Goal: Use online tool/utility: Utilize a website feature to perform a specific function

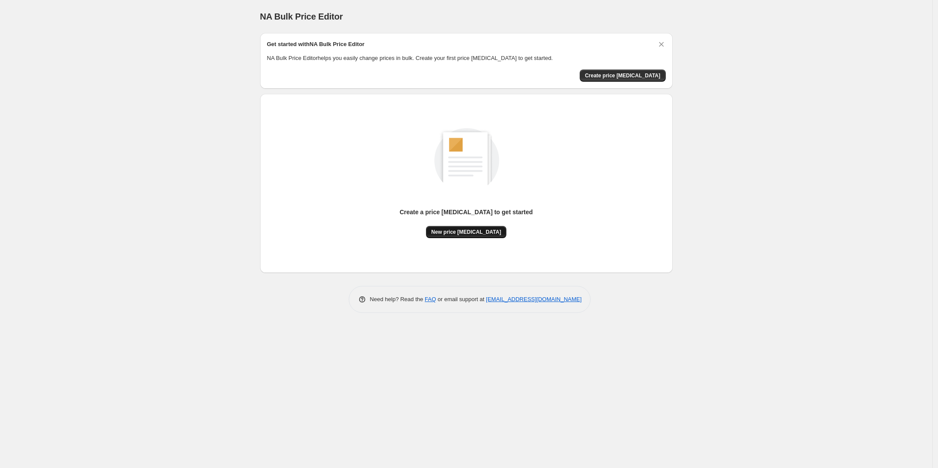
click at [463, 231] on span "New price [MEDICAL_DATA]" at bounding box center [466, 231] width 70 height 7
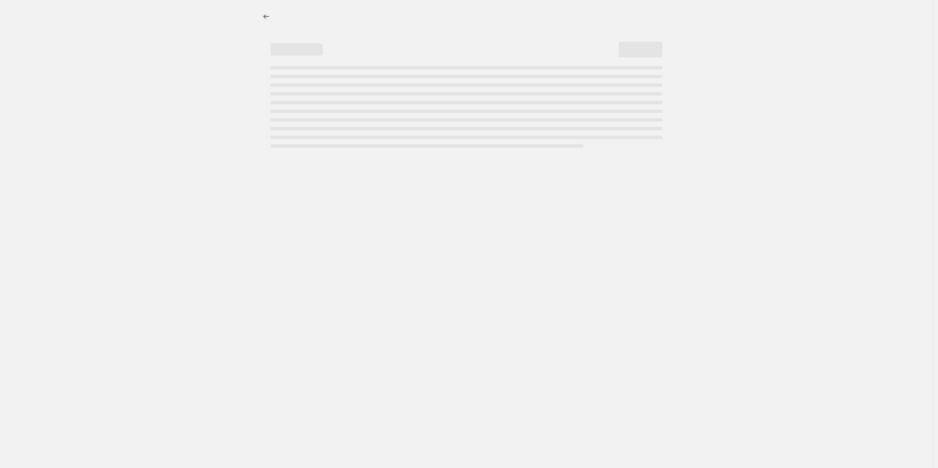
select select "percentage"
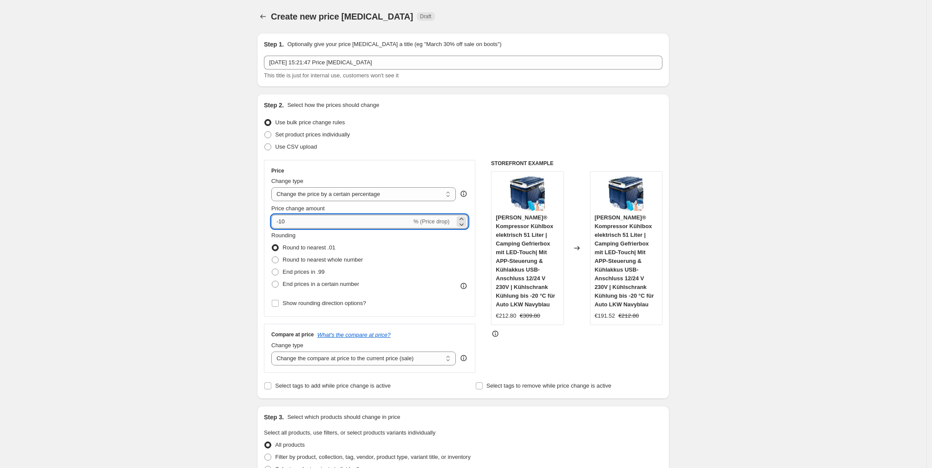
click at [339, 225] on input "-10" at bounding box center [341, 222] width 140 height 14
type input "-1"
type input "-25"
click at [513, 141] on div "Use CSV upload" at bounding box center [463, 147] width 399 height 12
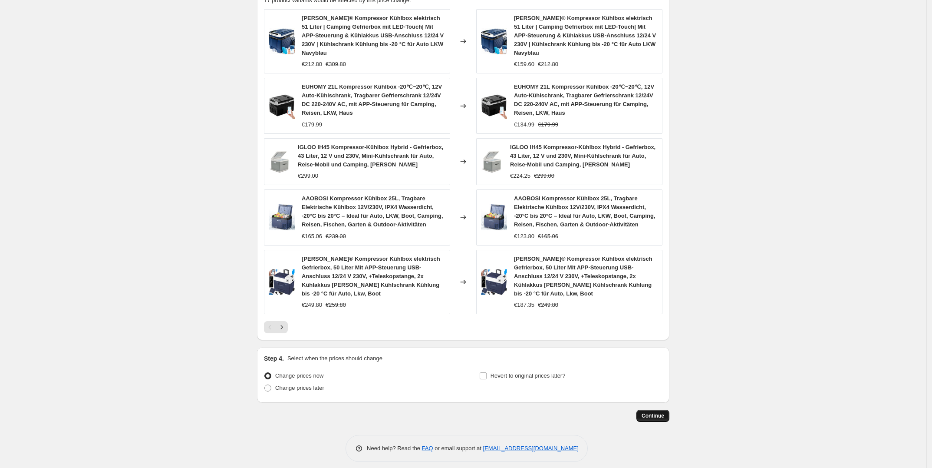
click at [658, 412] on span "Continue" at bounding box center [653, 415] width 23 height 7
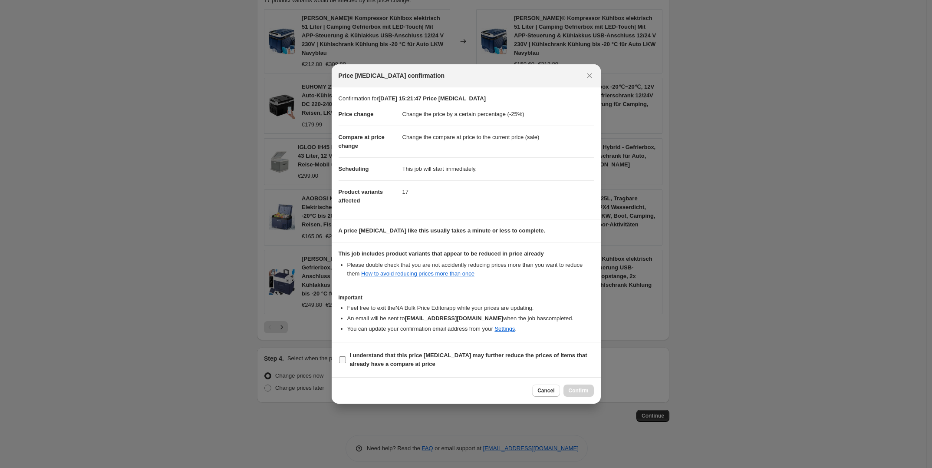
click at [515, 357] on b "I understand that this price [MEDICAL_DATA] may further reduce the prices of it…" at bounding box center [469, 359] width 238 height 15
click at [346, 357] on input "I understand that this price [MEDICAL_DATA] may further reduce the prices of it…" at bounding box center [342, 359] width 7 height 7
checkbox input "true"
click at [580, 391] on span "Confirm" at bounding box center [579, 390] width 20 height 7
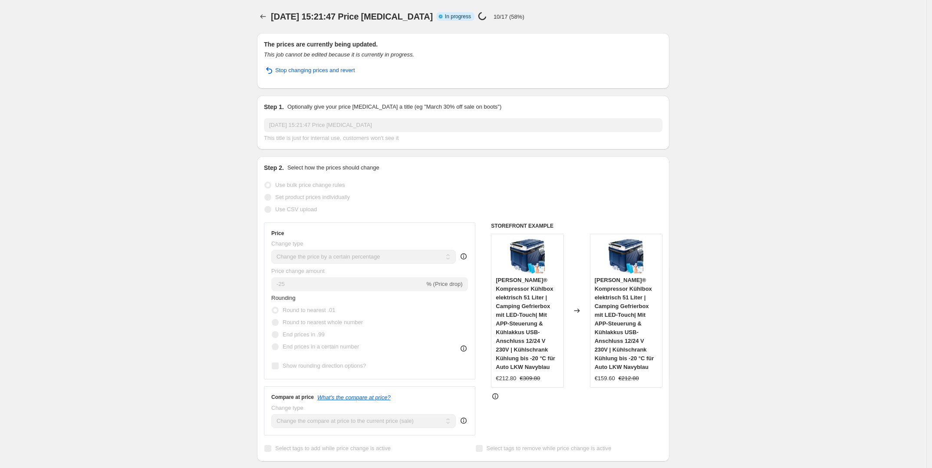
click at [428, 12] on span "[DATE] 15:21:47 Price [MEDICAL_DATA]" at bounding box center [352, 17] width 162 height 10
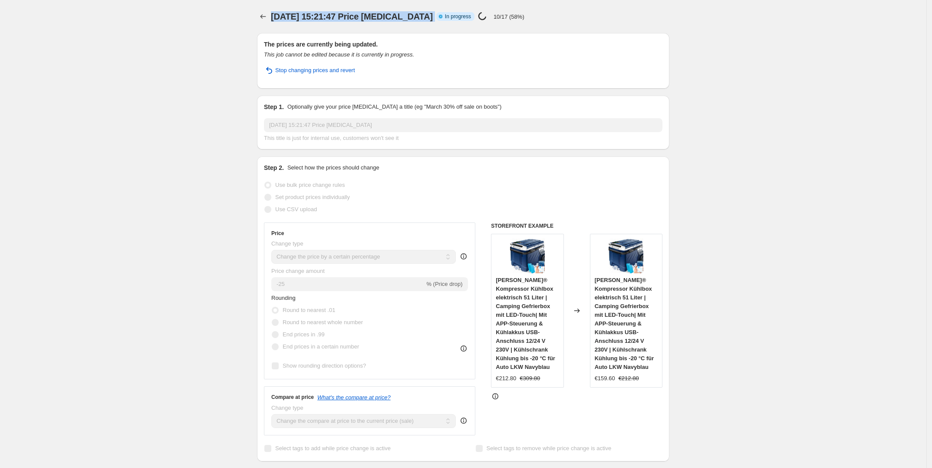
click at [428, 12] on span "[DATE] 15:21:47 Price [MEDICAL_DATA]" at bounding box center [352, 17] width 162 height 10
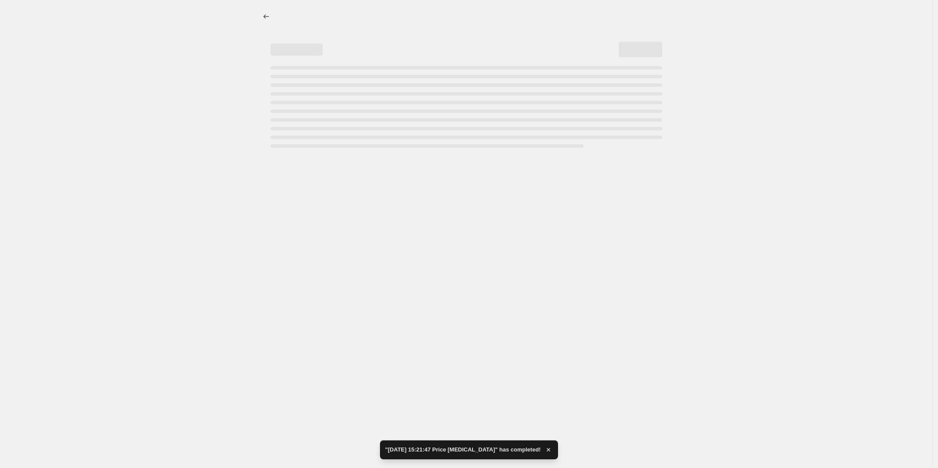
select select "percentage"
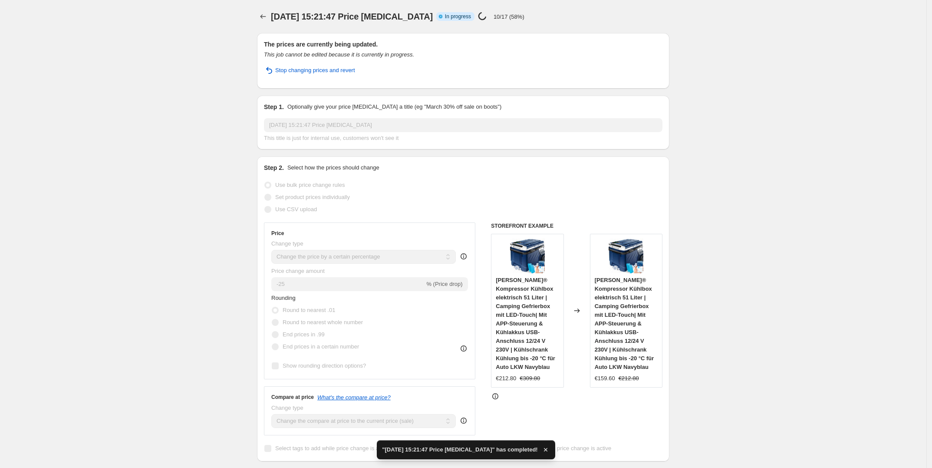
click at [428, 12] on span "[DATE] 15:21:47 Price [MEDICAL_DATA]" at bounding box center [352, 17] width 162 height 10
